Goal: Navigation & Orientation: Find specific page/section

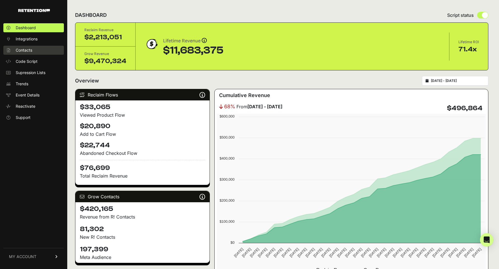
click at [39, 48] on link "Contacts" at bounding box center [33, 50] width 61 height 9
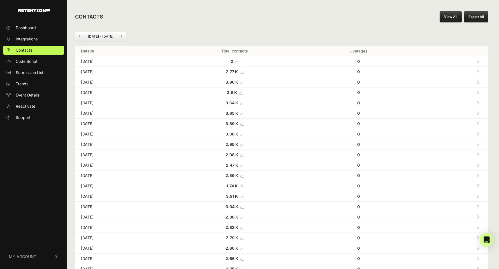
click at [32, 254] on span "MY ACCOUNT" at bounding box center [22, 257] width 27 height 6
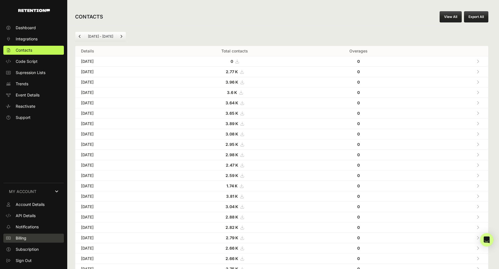
click at [25, 240] on span "Billing" at bounding box center [21, 238] width 11 height 6
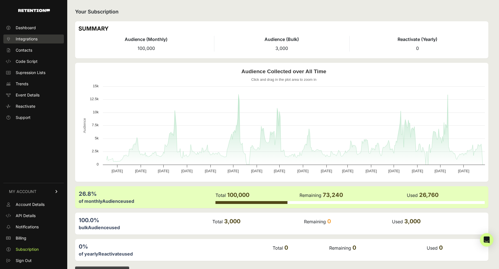
click at [35, 38] on span "Integrations" at bounding box center [27, 39] width 22 height 6
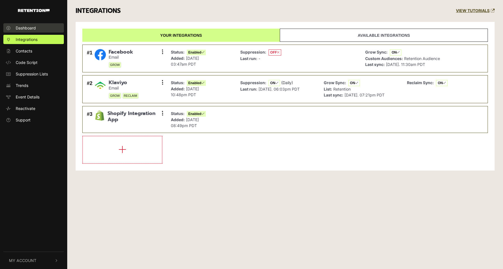
click at [36, 29] on link "Dashboard" at bounding box center [33, 27] width 61 height 9
